Goal: Task Accomplishment & Management: Manage account settings

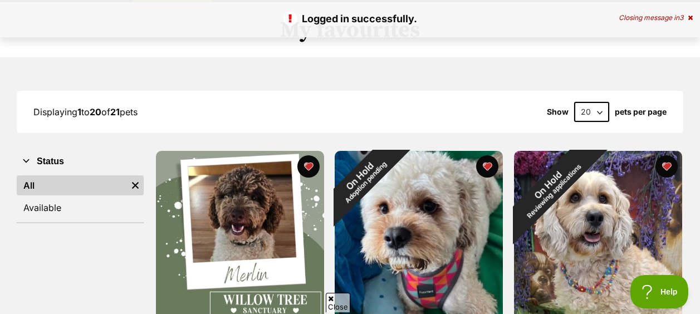
scroll to position [100, 0]
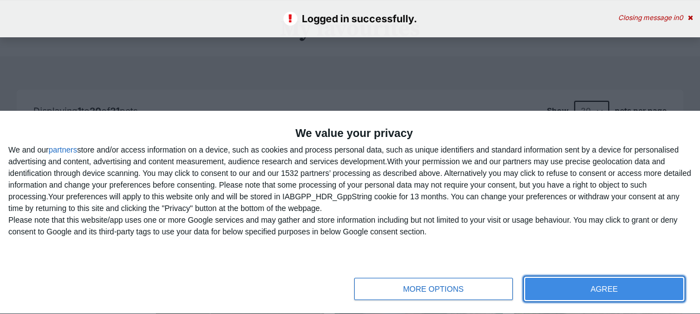
click at [613, 293] on button "AGREE" at bounding box center [604, 289] width 158 height 22
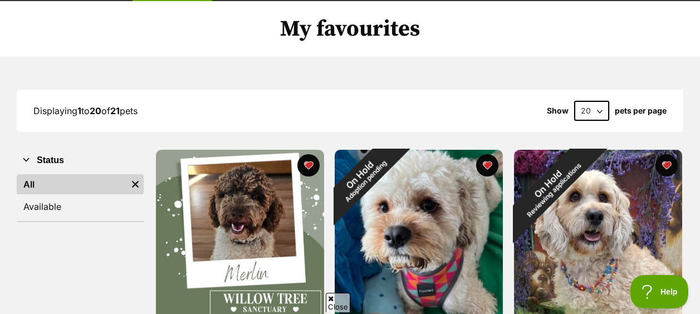
scroll to position [0, 0]
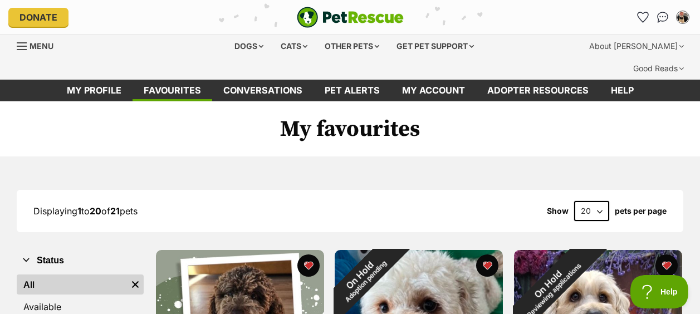
click at [600, 201] on select "20 40 60" at bounding box center [591, 211] width 35 height 20
select select "60"
click at [574, 201] on select "20 40 60" at bounding box center [591, 211] width 35 height 20
